Goal: Navigation & Orientation: Understand site structure

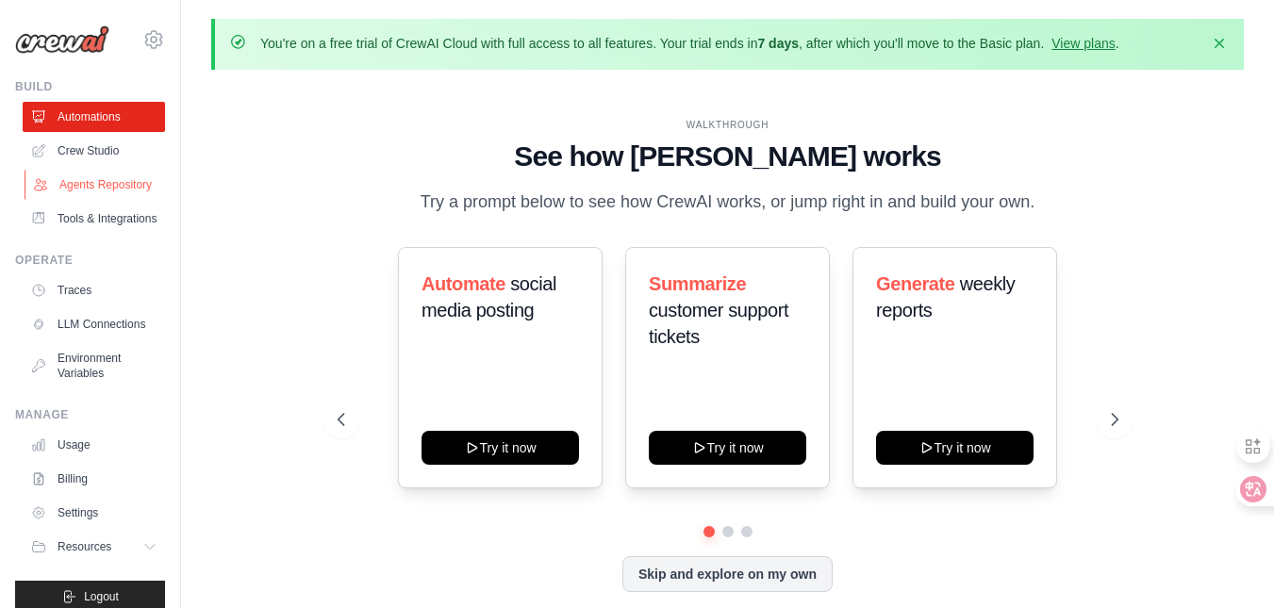
click at [83, 200] on link "Agents Repository" at bounding box center [96, 185] width 142 height 30
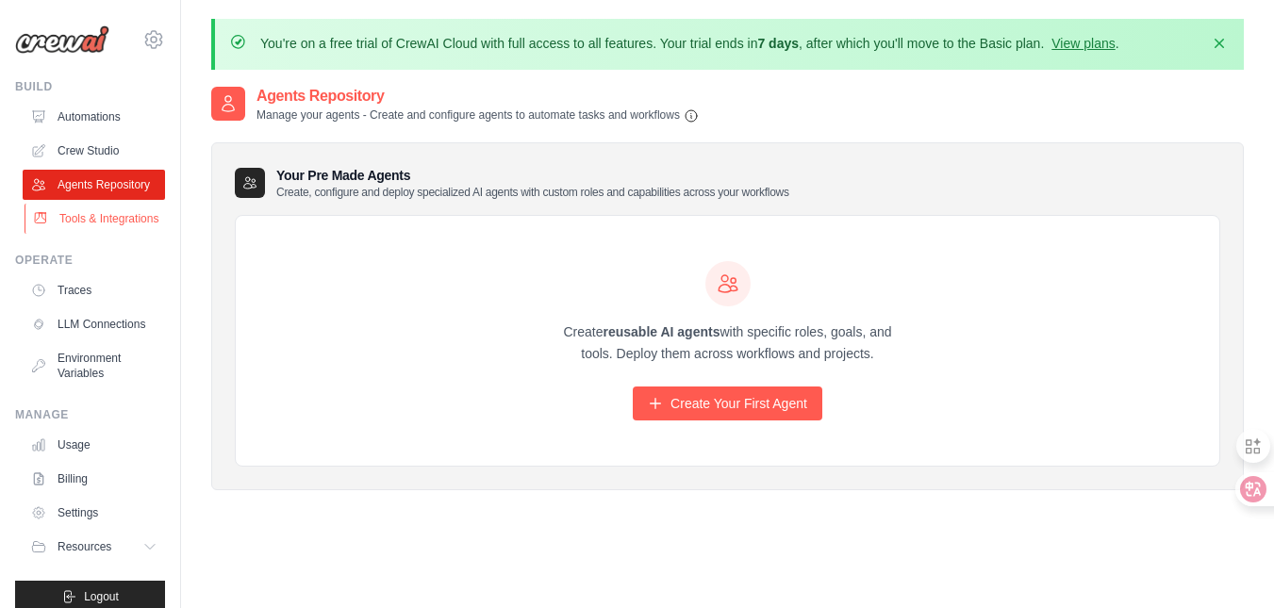
click at [84, 227] on link "Tools & Integrations" at bounding box center [96, 219] width 142 height 30
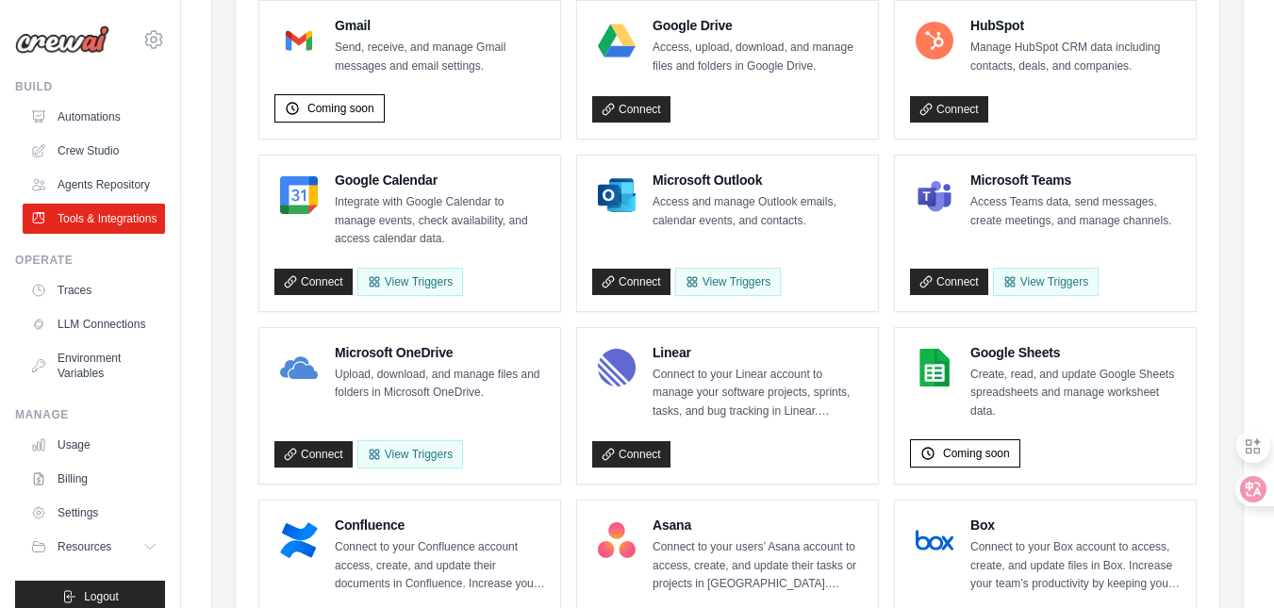
scroll to position [257, 0]
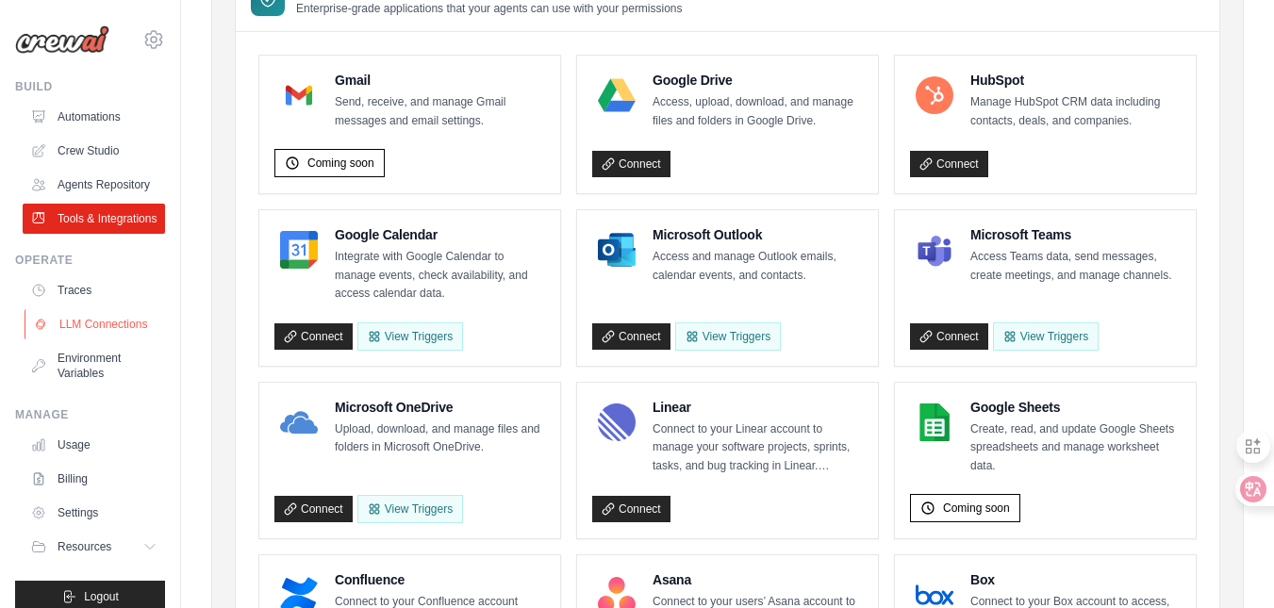
click at [112, 339] on link "LLM Connections" at bounding box center [96, 324] width 142 height 30
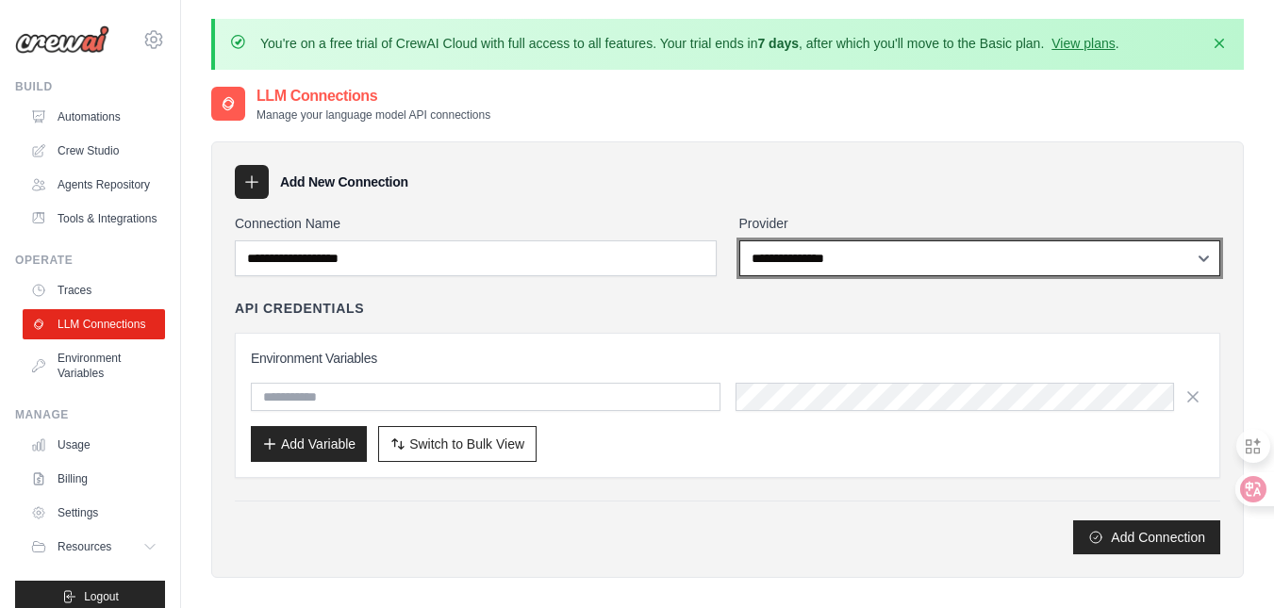
click at [853, 248] on select "**********" at bounding box center [980, 258] width 482 height 36
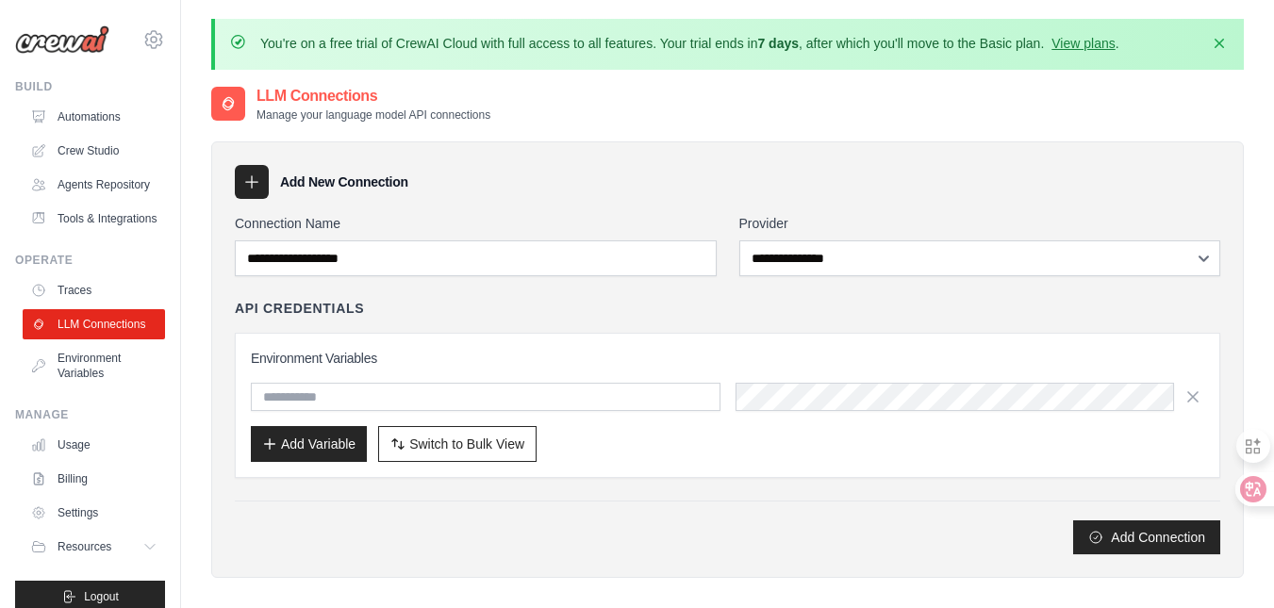
click at [734, 190] on div "Add New Connection" at bounding box center [727, 182] width 985 height 34
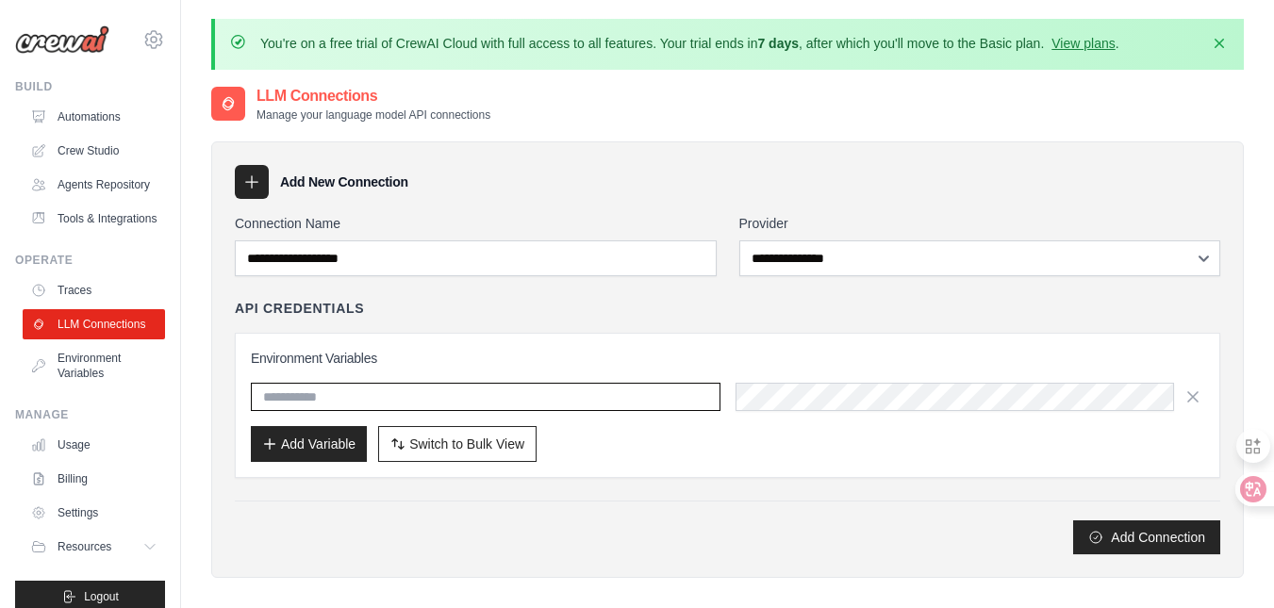
click at [628, 388] on input "text" at bounding box center [486, 397] width 470 height 28
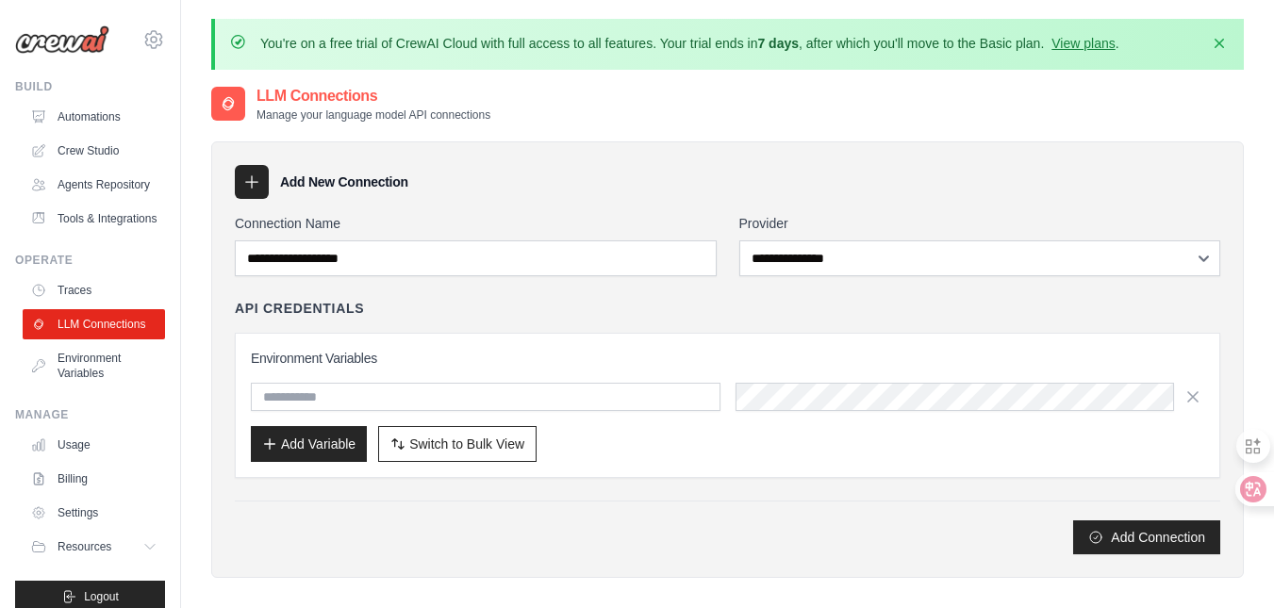
click at [600, 328] on div "API Credentials Environment Variables Add Variable Switch to Bulk View Switch t…" at bounding box center [727, 388] width 985 height 179
click at [31, 460] on link "Usage" at bounding box center [96, 445] width 142 height 30
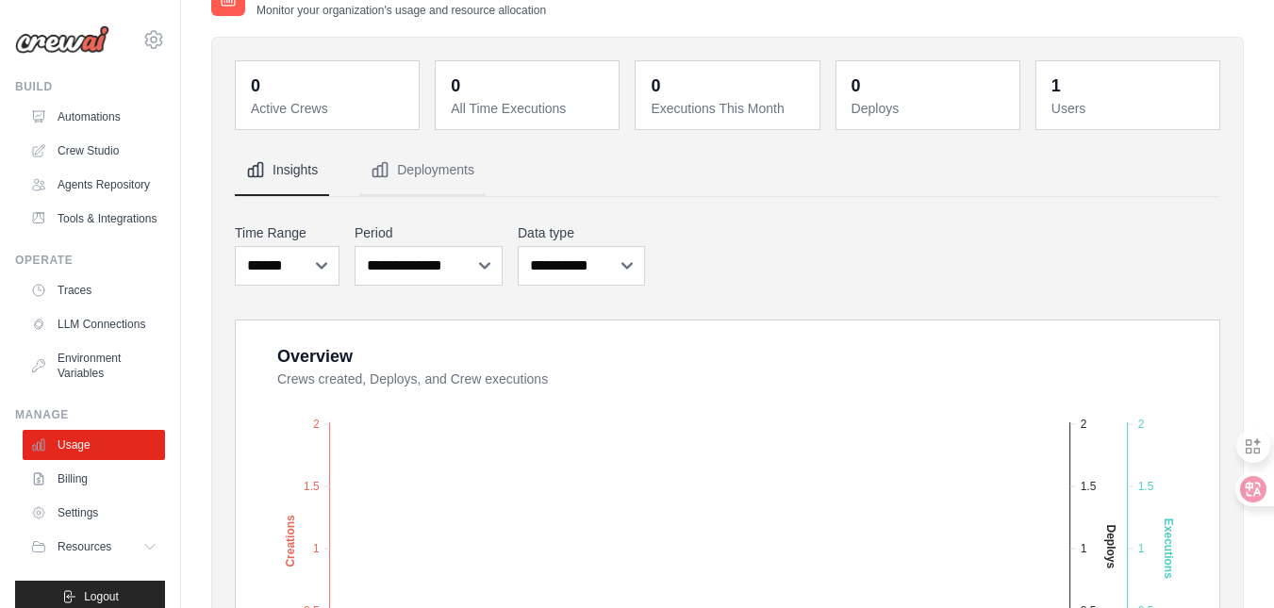
scroll to position [130, 0]
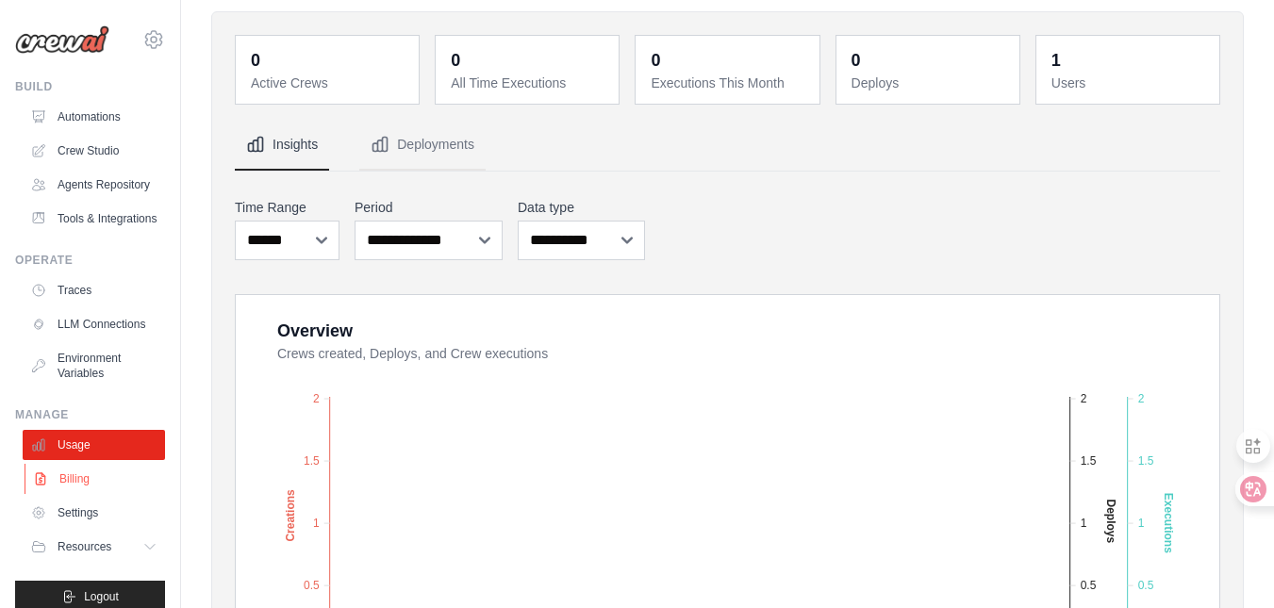
click at [104, 494] on link "Billing" at bounding box center [96, 479] width 142 height 30
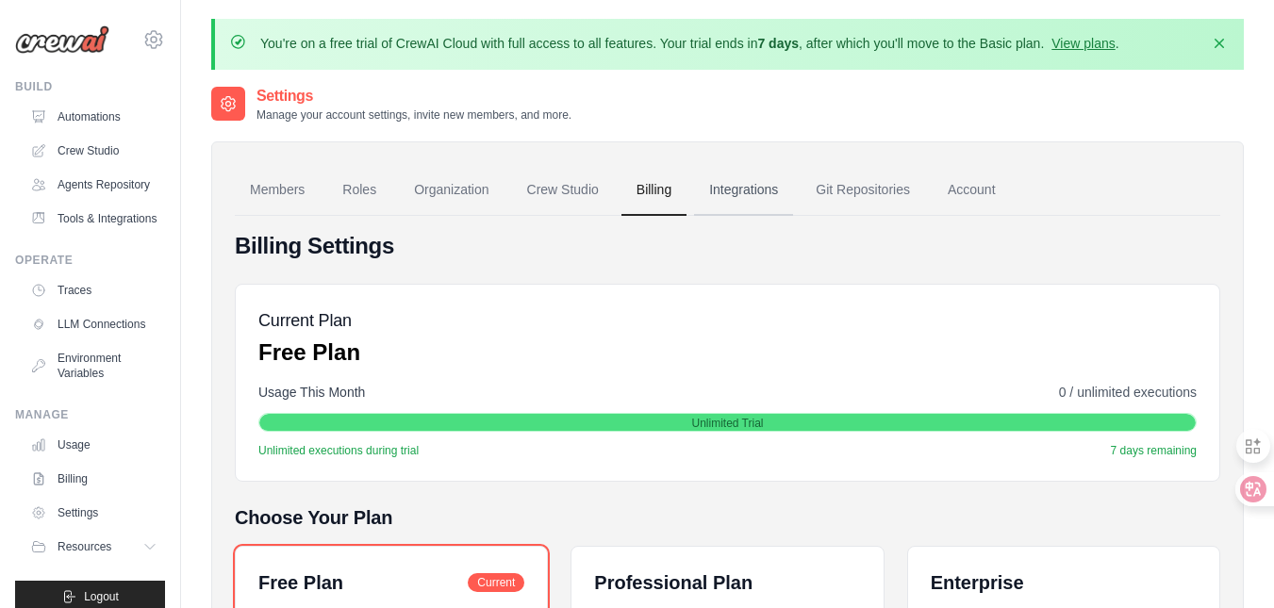
click at [763, 178] on link "Integrations" at bounding box center [743, 190] width 99 height 51
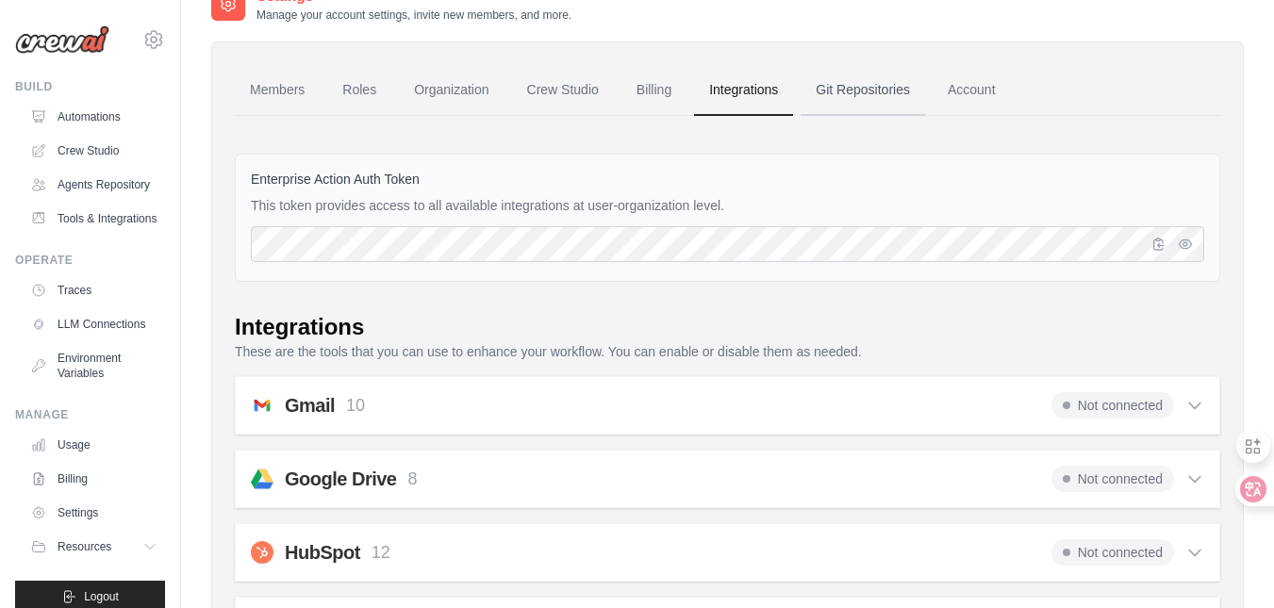
scroll to position [1, 0]
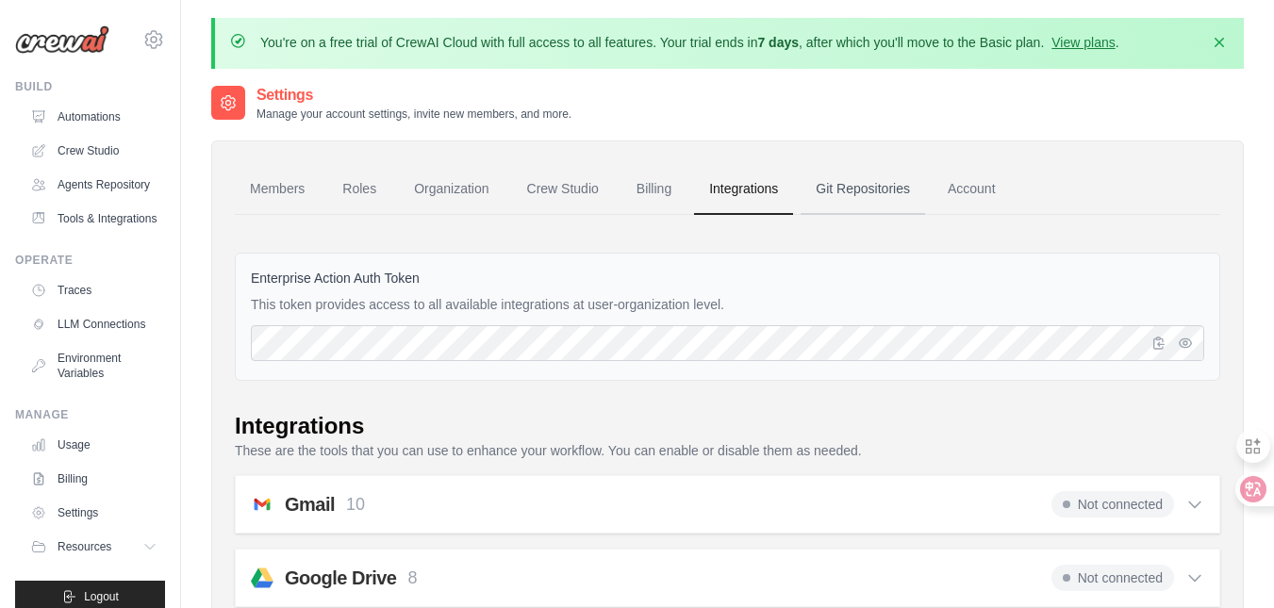
click at [894, 187] on link "Git Repositories" at bounding box center [862, 189] width 124 height 51
